Goal: Navigation & Orientation: Find specific page/section

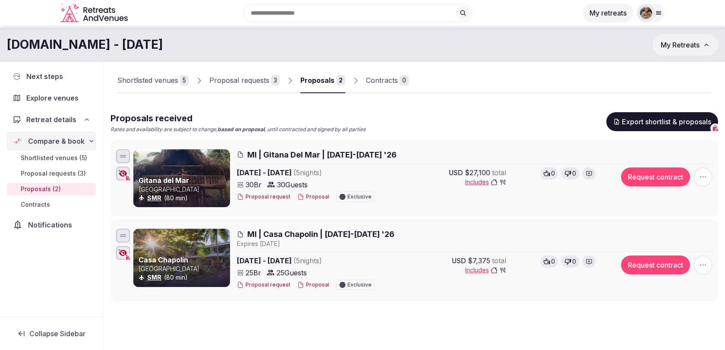
scroll to position [19, 0]
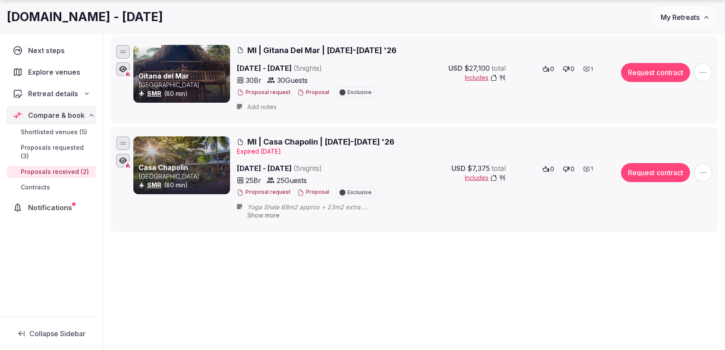
scroll to position [134, 0]
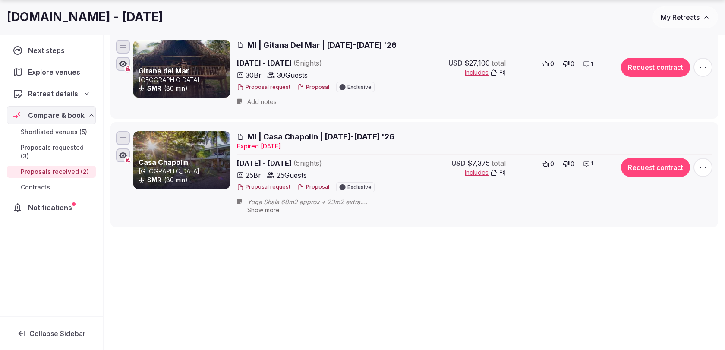
click at [590, 62] on div "1" at bounding box center [587, 64] width 15 height 12
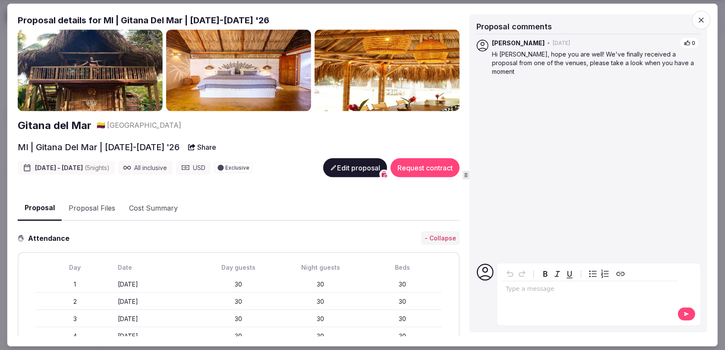
click at [703, 19] on icon "button" at bounding box center [701, 20] width 9 height 9
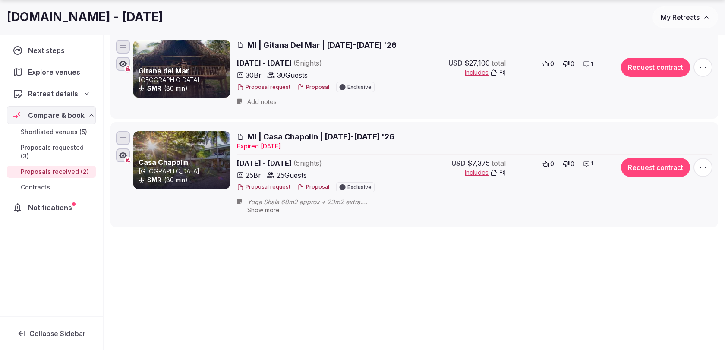
click at [584, 162] on icon at bounding box center [586, 163] width 7 height 7
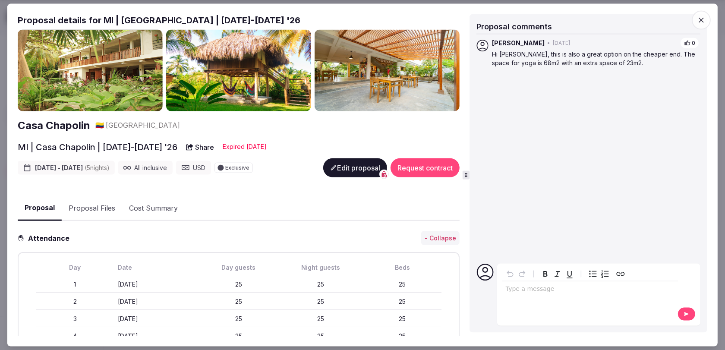
click at [702, 20] on icon "button" at bounding box center [700, 19] width 5 height 5
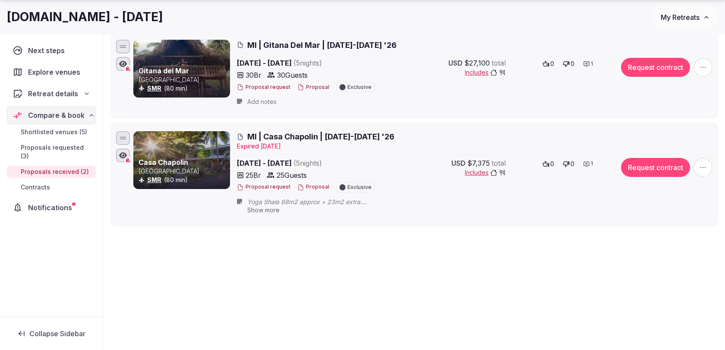
click at [308, 44] on span "MI | Gitana Del Mar | 13-18 April '26" at bounding box center [321, 45] width 149 height 11
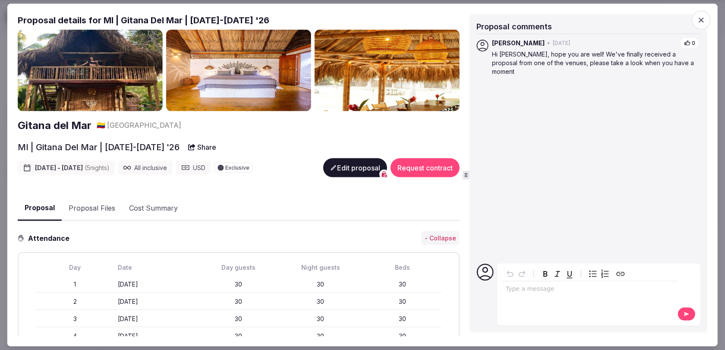
click at [698, 22] on icon "button" at bounding box center [701, 20] width 9 height 9
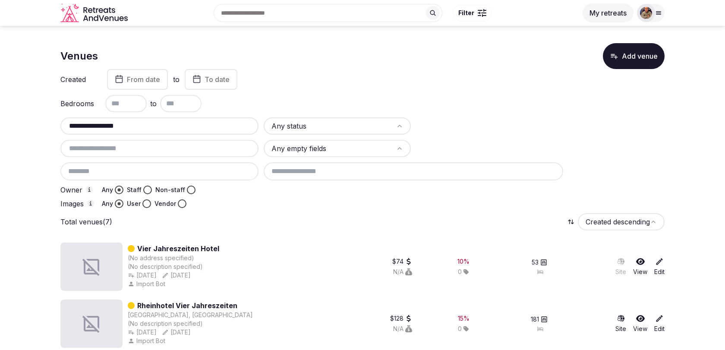
scroll to position [95, 0]
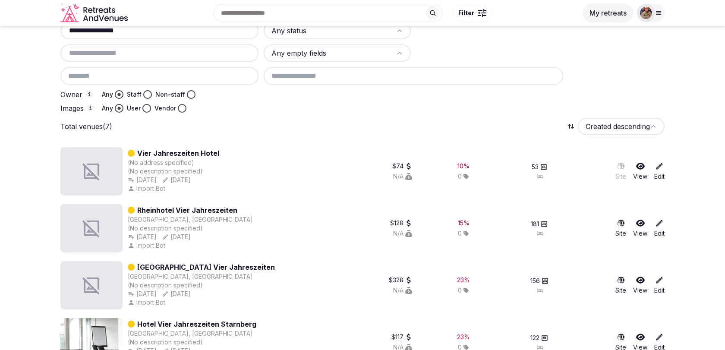
click at [606, 17] on button "My retreats" at bounding box center [607, 12] width 51 height 19
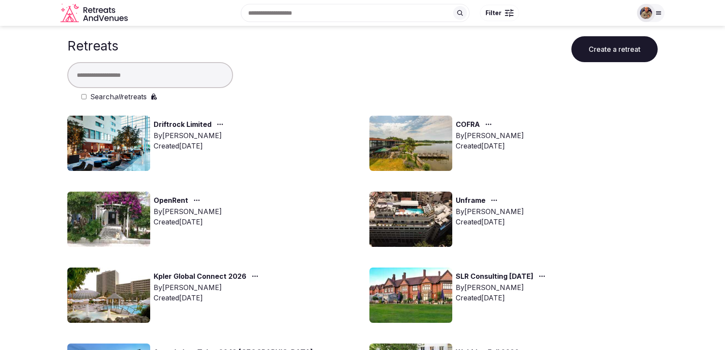
click at [651, 13] on img at bounding box center [646, 13] width 12 height 12
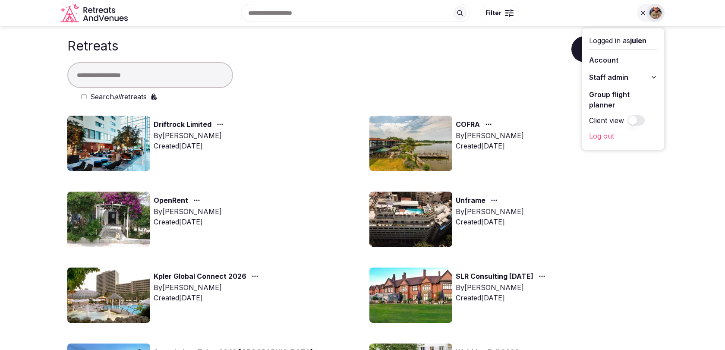
click at [616, 77] on span "Staff admin" at bounding box center [608, 77] width 39 height 10
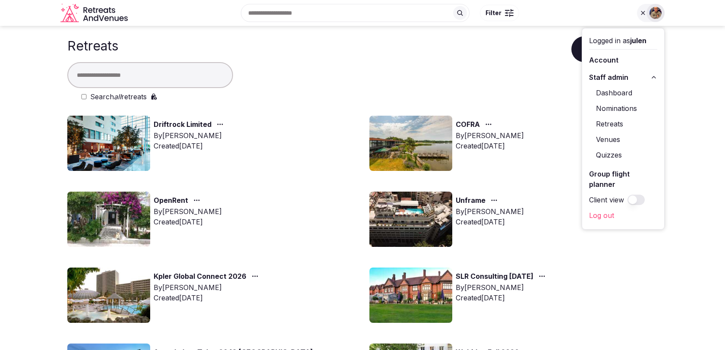
click at [610, 121] on link "Retreats" at bounding box center [623, 124] width 68 height 14
click at [608, 122] on link "Retreats" at bounding box center [623, 124] width 68 height 14
click at [604, 124] on link "Retreats" at bounding box center [623, 124] width 68 height 14
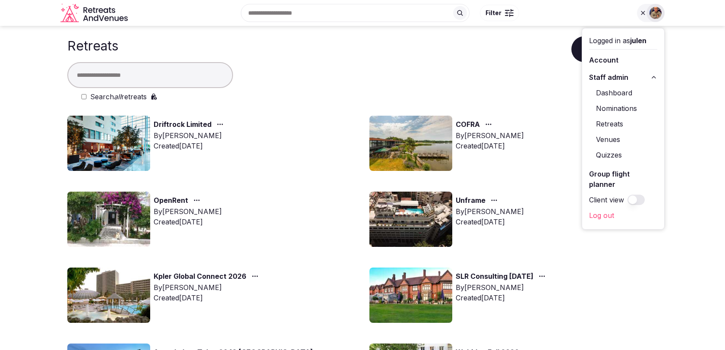
click at [606, 141] on link "Venues" at bounding box center [623, 139] width 68 height 14
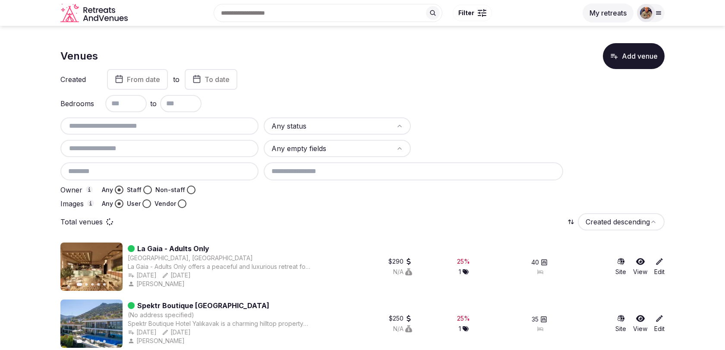
click at [651, 15] on img at bounding box center [646, 13] width 12 height 12
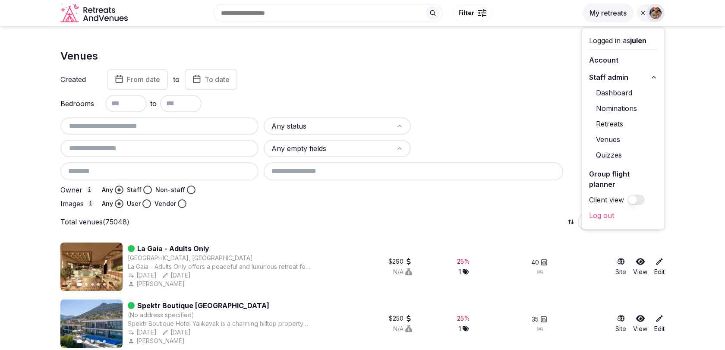
click at [617, 122] on link "Retreats" at bounding box center [623, 124] width 68 height 14
